Goal: Register for event/course

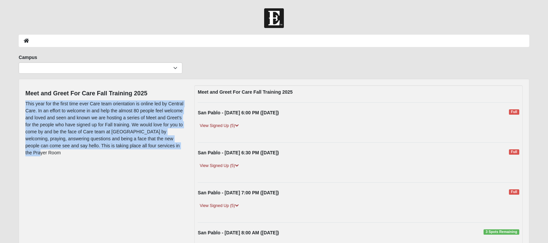
drag, startPoint x: 26, startPoint y: 103, endPoint x: 176, endPoint y: 145, distance: 155.1
click at [176, 145] on p "This year for the first time ever Care team orientation is online led by Centra…" at bounding box center [104, 128] width 159 height 56
copy p "This year for the first time ever Care team orientation is online led by Centra…"
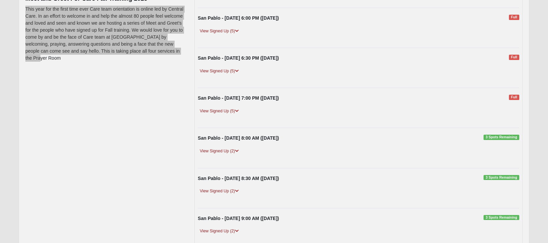
scroll to position [133, 0]
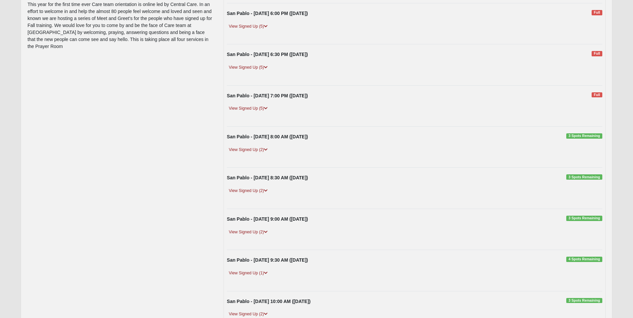
scroll to position [100, 0]
click at [246, 151] on link "View Signed Up (2)" at bounding box center [248, 149] width 43 height 7
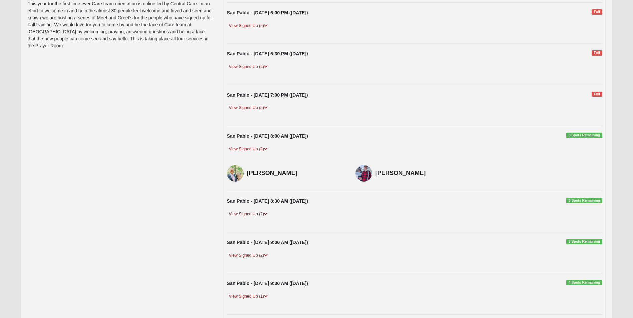
click at [242, 215] on link "View Signed Up (2)" at bounding box center [248, 214] width 43 height 7
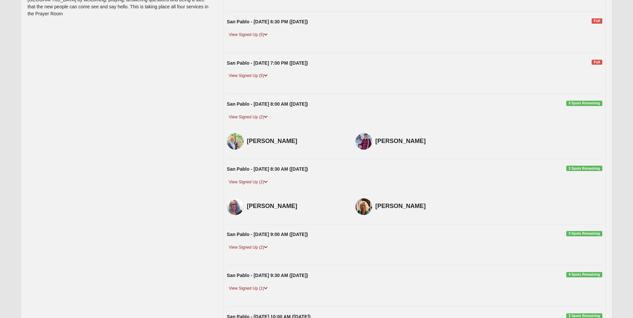
scroll to position [167, 0]
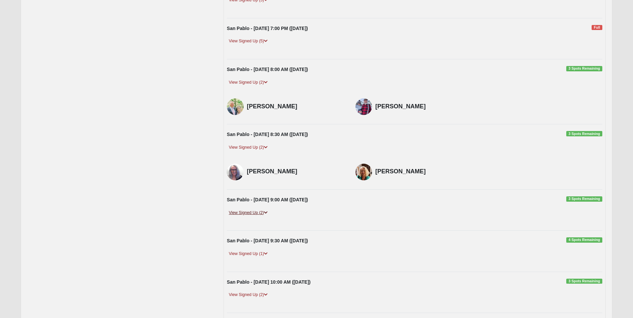
click at [248, 213] on link "View Signed Up (2)" at bounding box center [248, 213] width 43 height 7
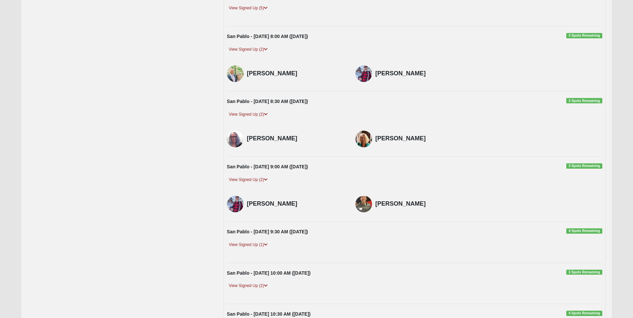
scroll to position [200, 0]
click at [258, 243] on link "View Signed Up (1)" at bounding box center [248, 244] width 43 height 7
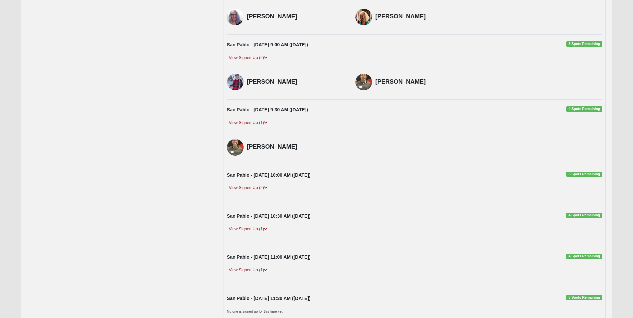
scroll to position [334, 0]
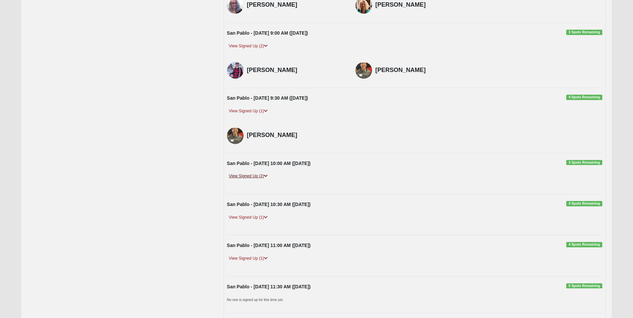
click at [241, 177] on link "View Signed Up (2)" at bounding box center [248, 176] width 43 height 7
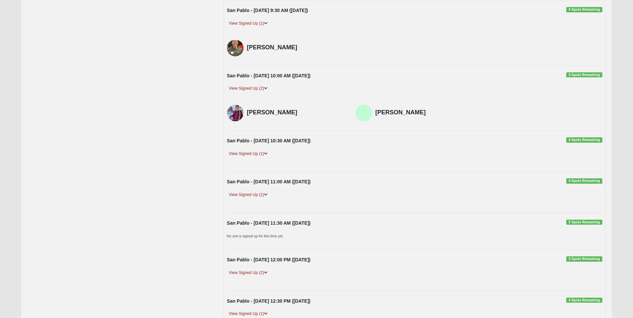
scroll to position [434, 0]
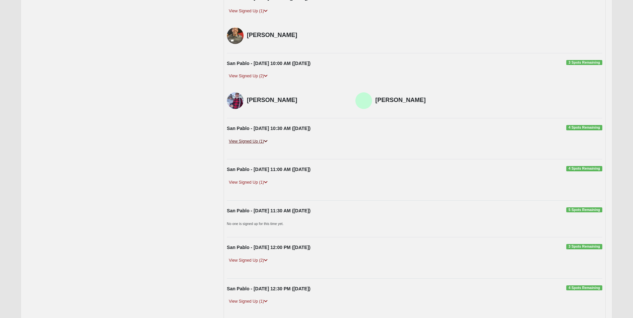
click at [242, 143] on link "View Signed Up (1)" at bounding box center [248, 141] width 43 height 7
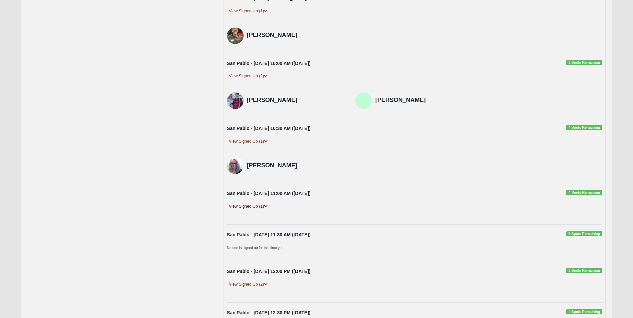
click at [241, 208] on link "View Signed Up (1)" at bounding box center [248, 206] width 43 height 7
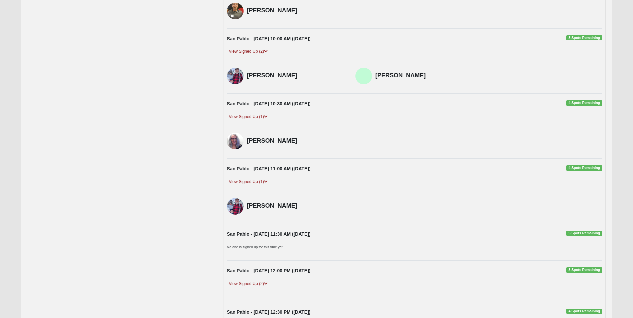
scroll to position [501, 0]
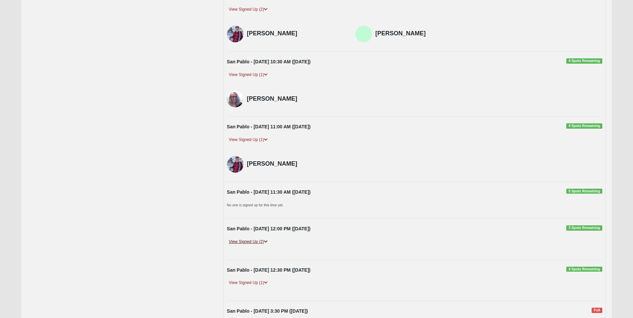
click at [257, 241] on link "View Signed Up (2)" at bounding box center [248, 242] width 43 height 7
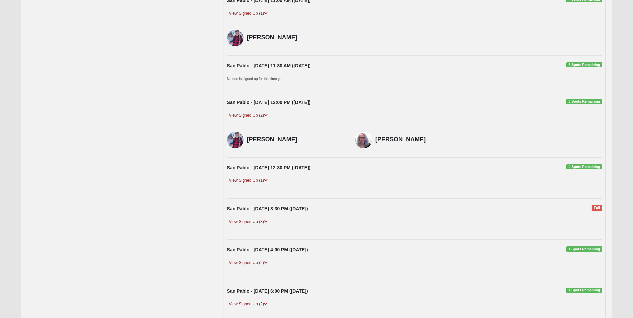
scroll to position [634, 0]
